Goal: Transaction & Acquisition: Purchase product/service

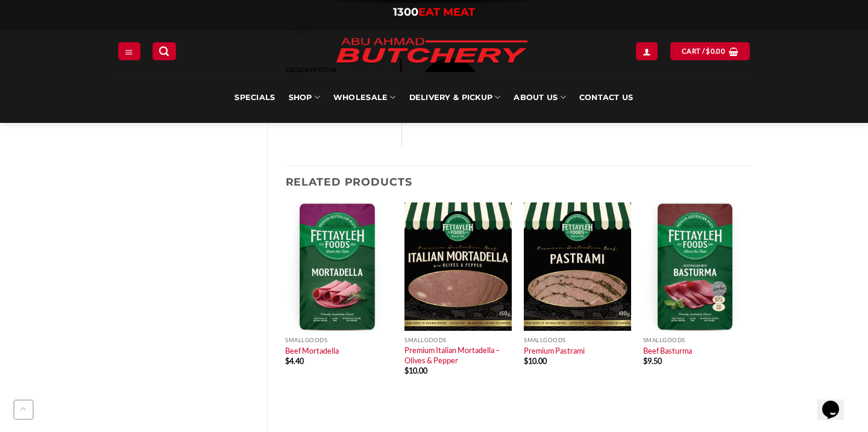
scroll to position [564, 0]
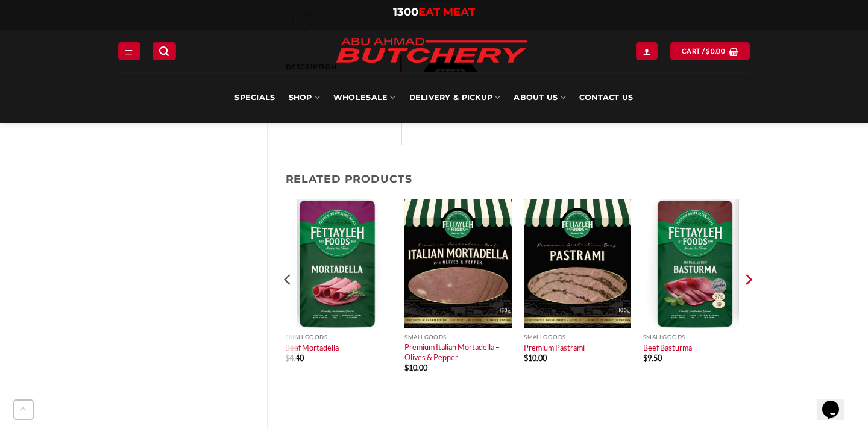
click at [753, 274] on icon "Next" at bounding box center [748, 280] width 18 height 18
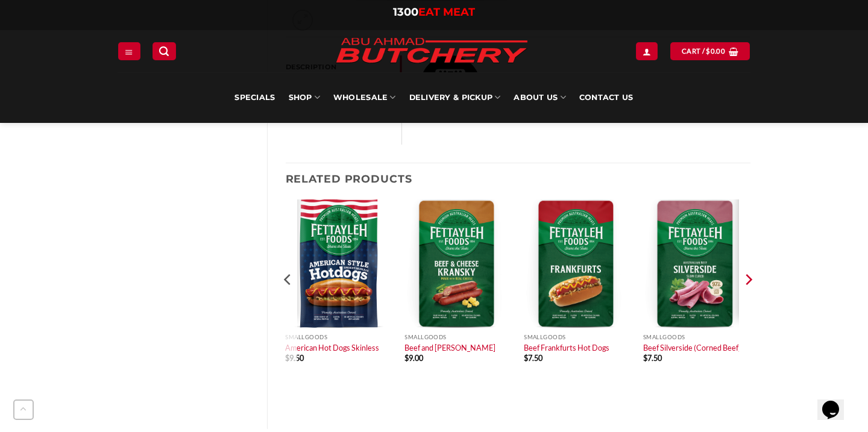
click at [749, 283] on icon "Next" at bounding box center [748, 280] width 18 height 18
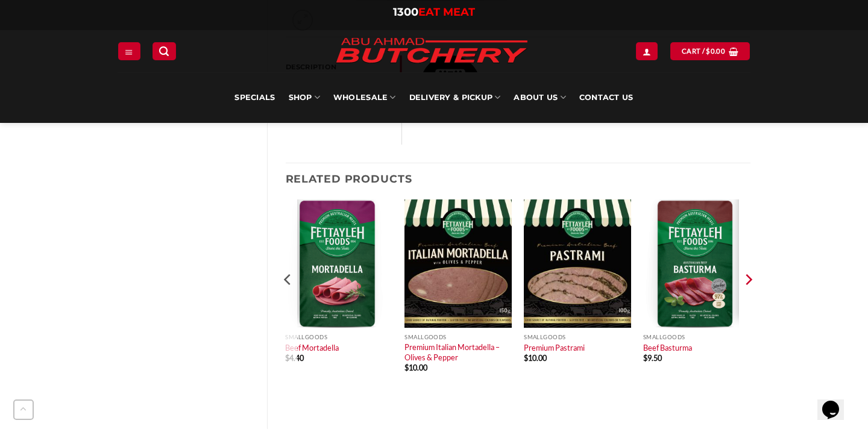
click at [749, 283] on icon "Next" at bounding box center [748, 280] width 18 height 18
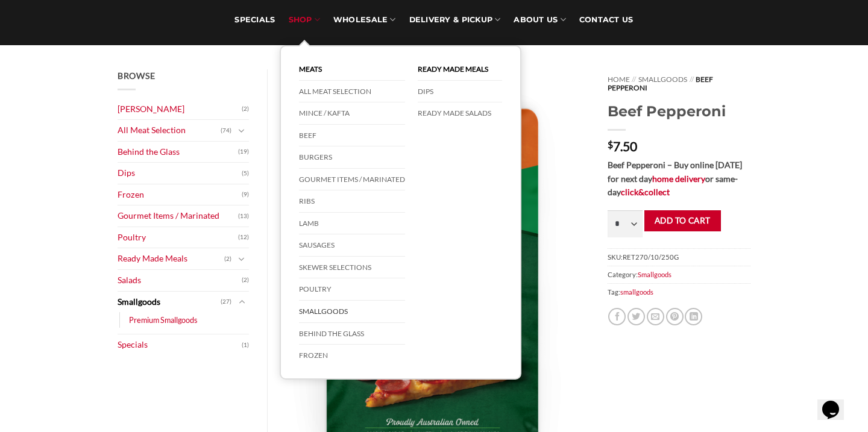
scroll to position [104, 0]
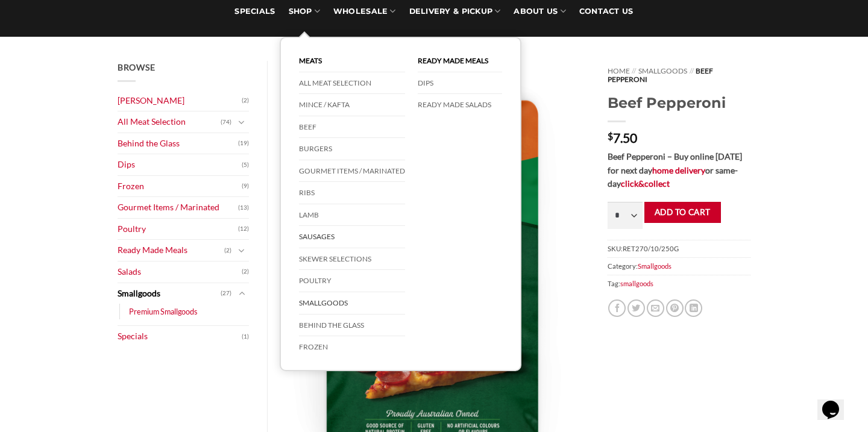
click at [330, 236] on link "Sausages" at bounding box center [352, 237] width 106 height 22
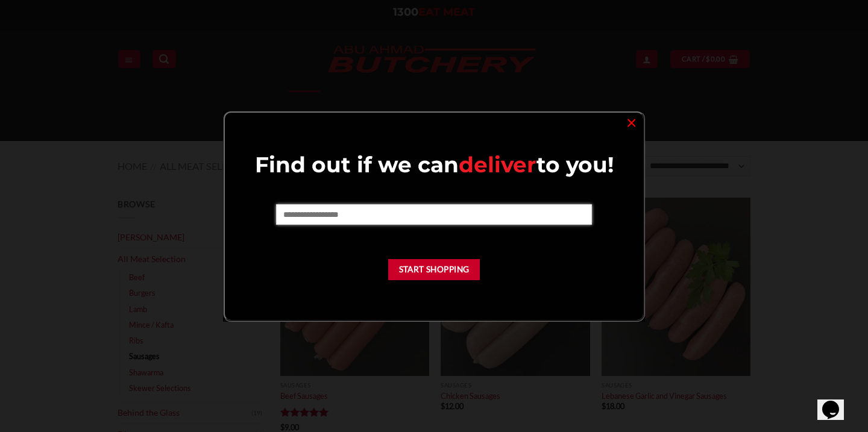
click at [344, 215] on input "text" at bounding box center [433, 214] width 315 height 20
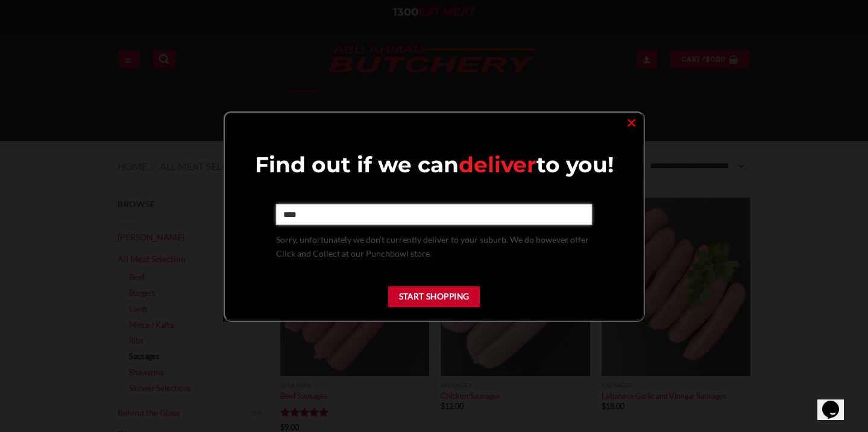
type input "****"
click at [426, 270] on div "Find out if we can deliver to you! **** Sorry, unfortunately we don’t currently…" at bounding box center [434, 233] width 394 height 165
click at [630, 126] on link "×" at bounding box center [631, 122] width 17 height 16
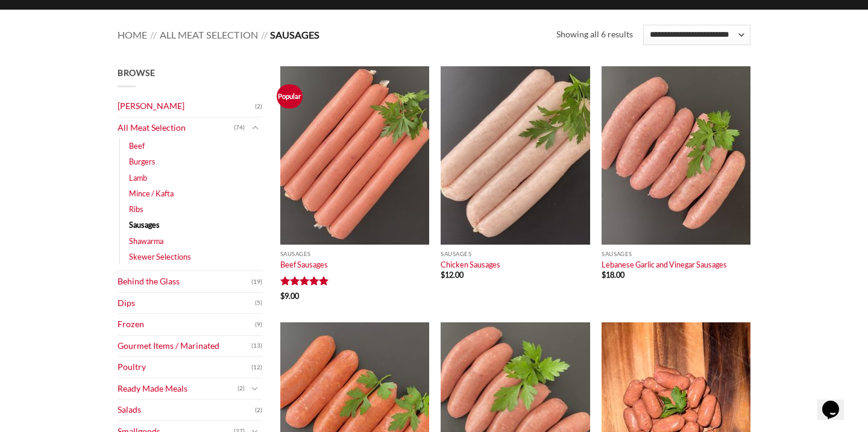
scroll to position [209, 0]
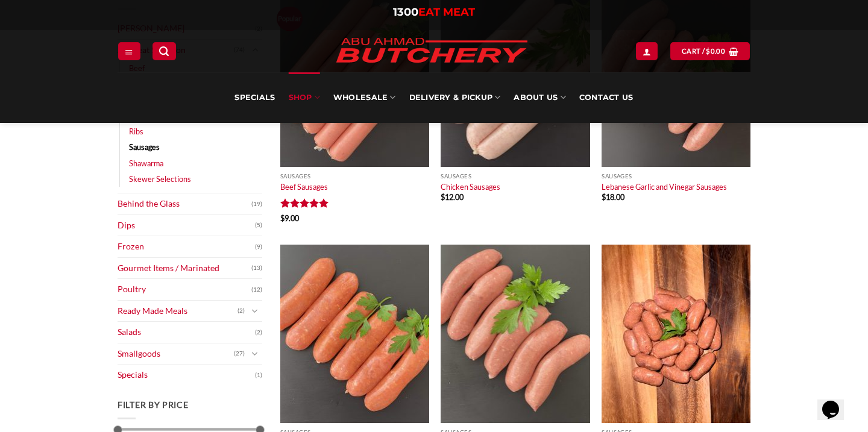
click at [858, 152] on main "Browse Abu Ahmad Butchery (2) All Meat Selection (74) Beef (18) Burgers (4) Lam…" at bounding box center [434, 276] width 868 height 612
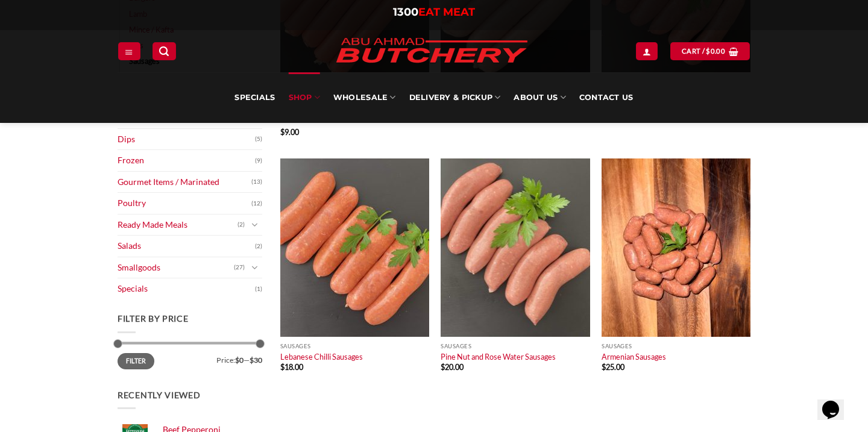
scroll to position [297, 0]
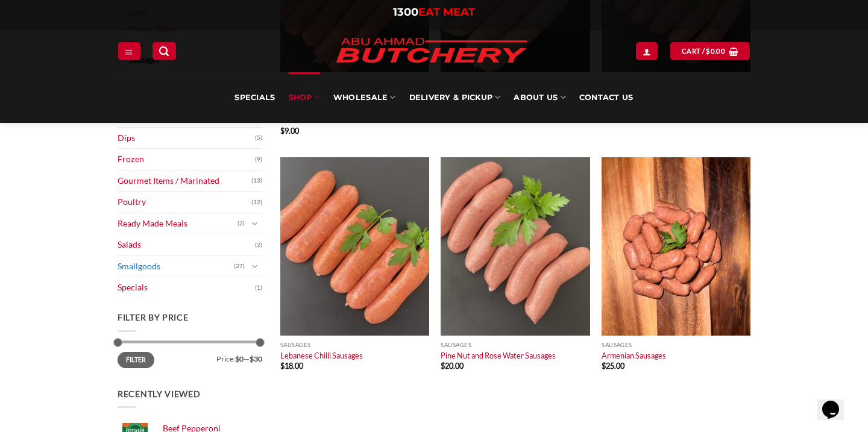
click at [134, 269] on link "Smallgoods" at bounding box center [176, 266] width 116 height 21
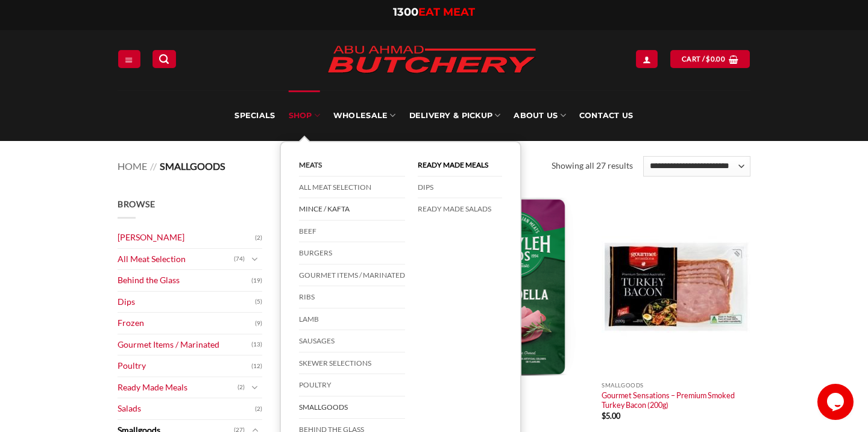
click at [339, 211] on link "Mince / Kafta" at bounding box center [352, 209] width 106 height 22
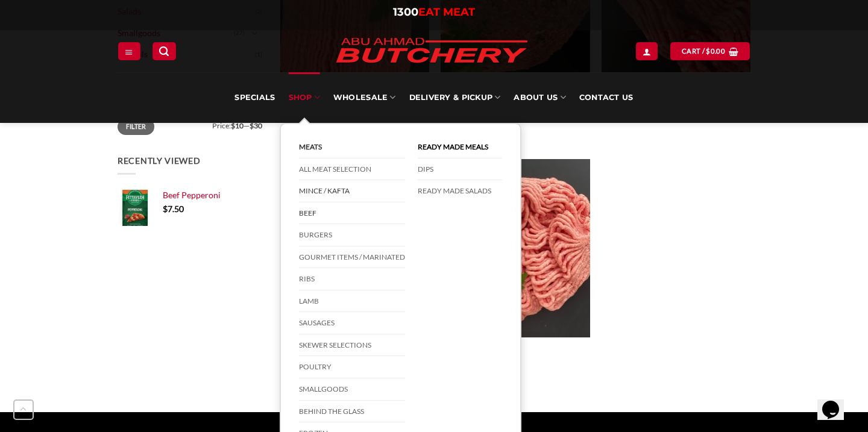
scroll to position [536, 0]
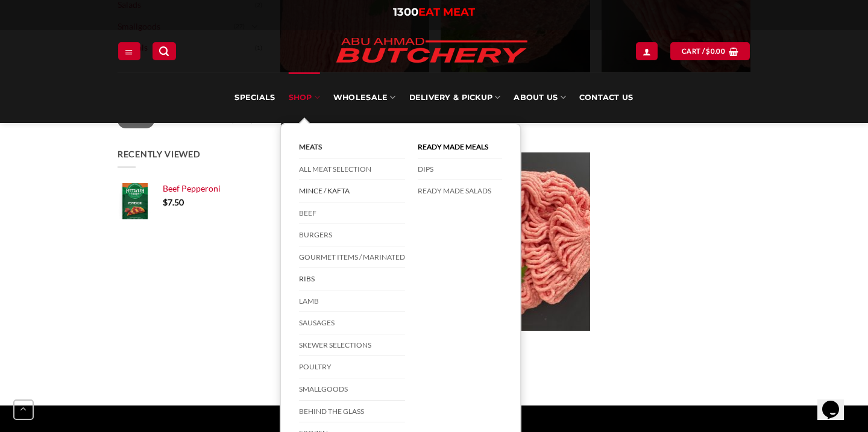
click at [311, 283] on link "Ribs" at bounding box center [352, 279] width 106 height 22
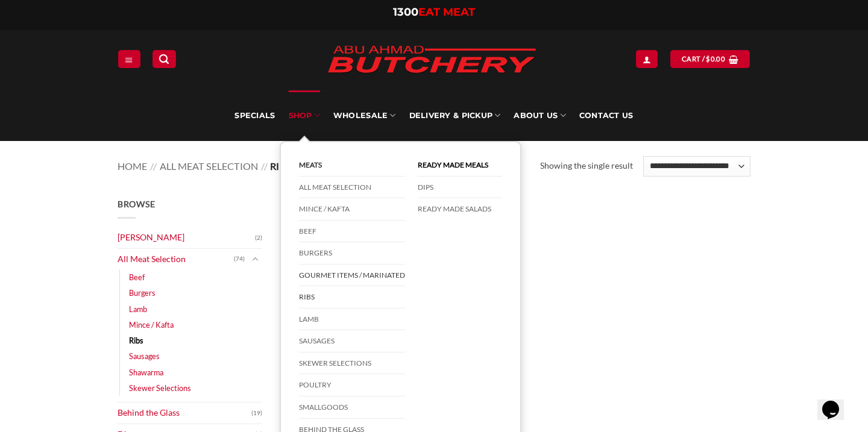
click at [363, 271] on link "Gourmet Items / Marinated" at bounding box center [352, 276] width 106 height 22
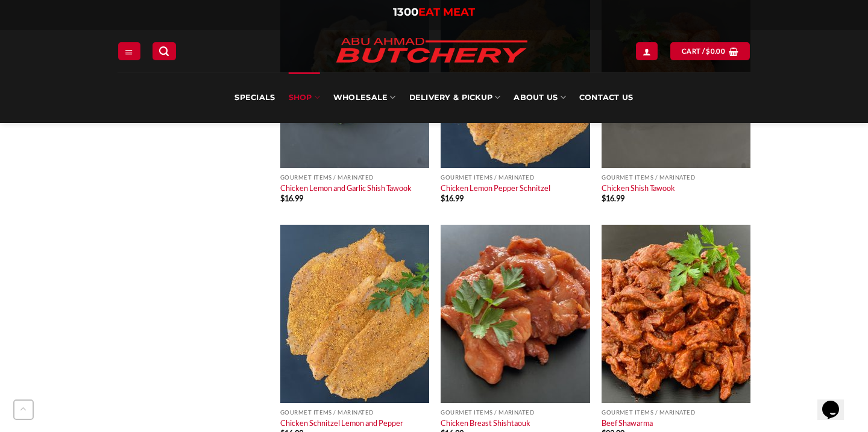
scroll to position [898, 0]
